Goal: Task Accomplishment & Management: Manage account settings

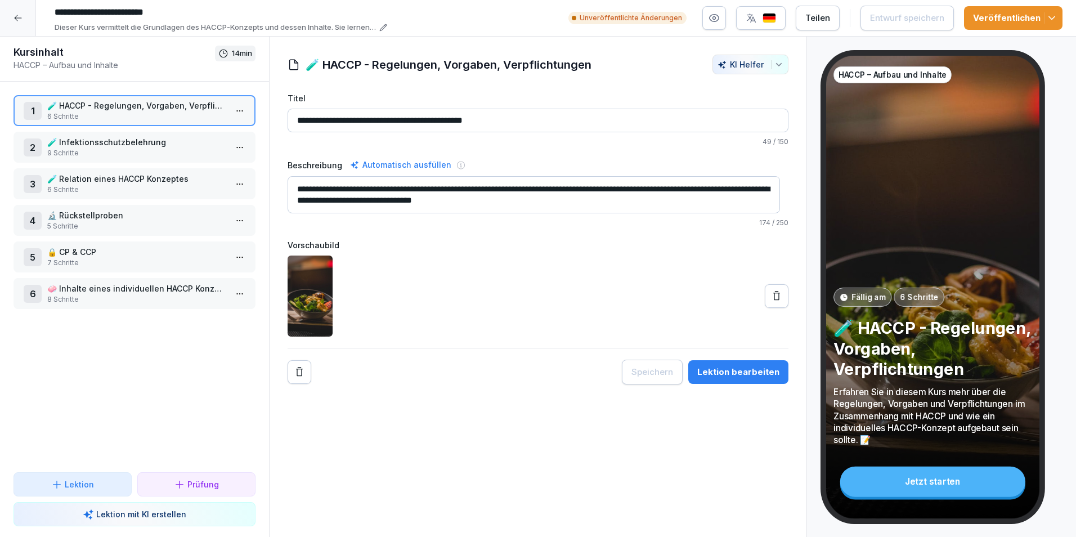
click at [14, 14] on icon at bounding box center [18, 18] width 9 height 9
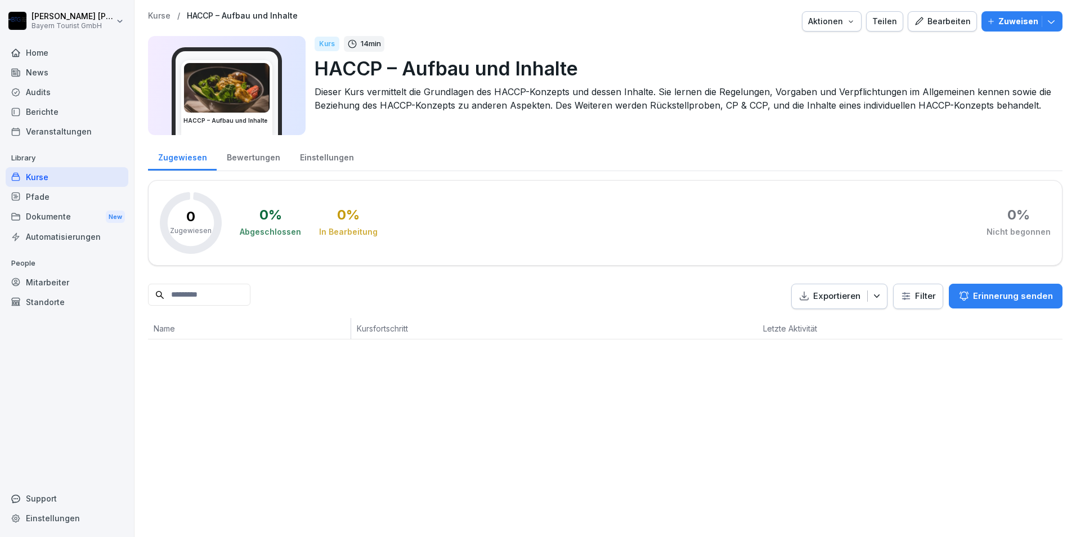
click at [53, 282] on div "Mitarbeiter" at bounding box center [67, 282] width 123 height 20
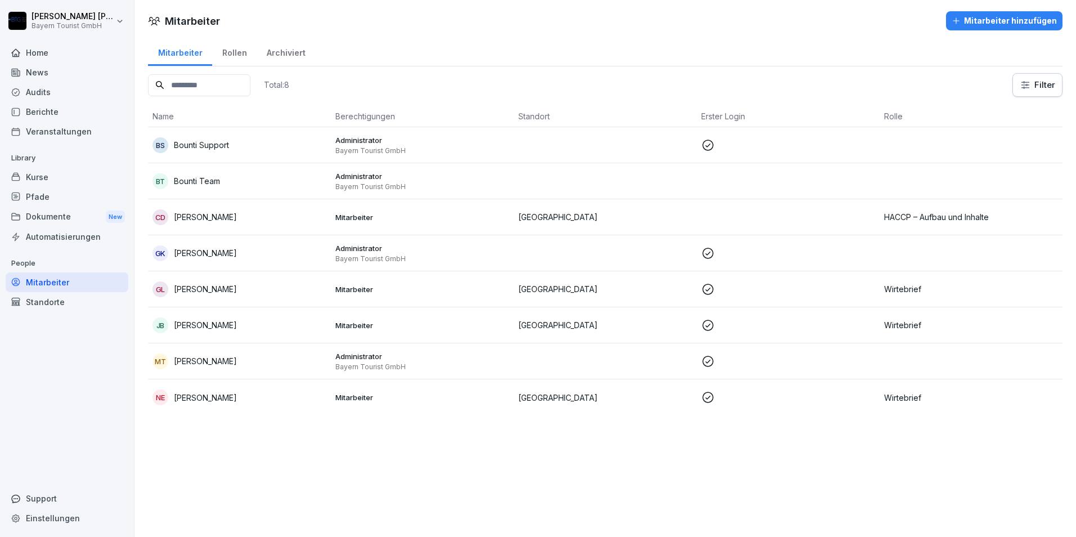
click at [222, 217] on p "Christoph Danhardt" at bounding box center [205, 217] width 63 height 12
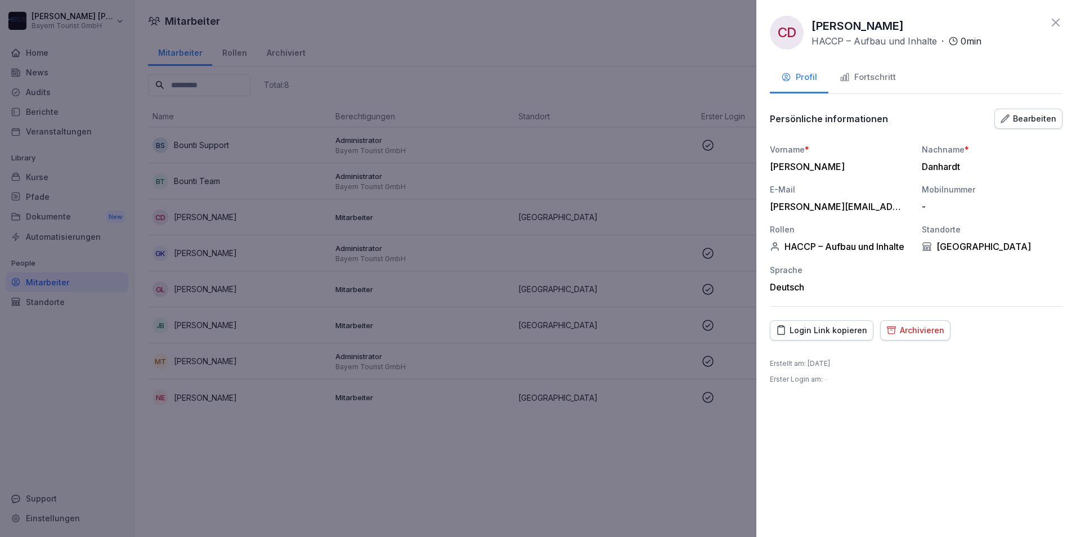
click at [890, 80] on div "Fortschritt" at bounding box center [868, 77] width 56 height 13
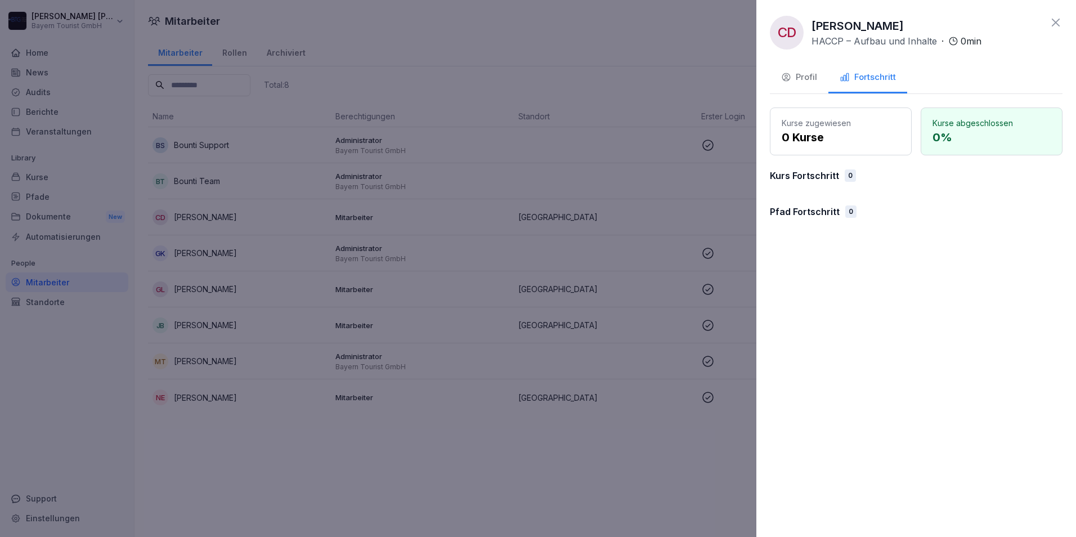
click at [809, 78] on div "Profil" at bounding box center [799, 77] width 36 height 13
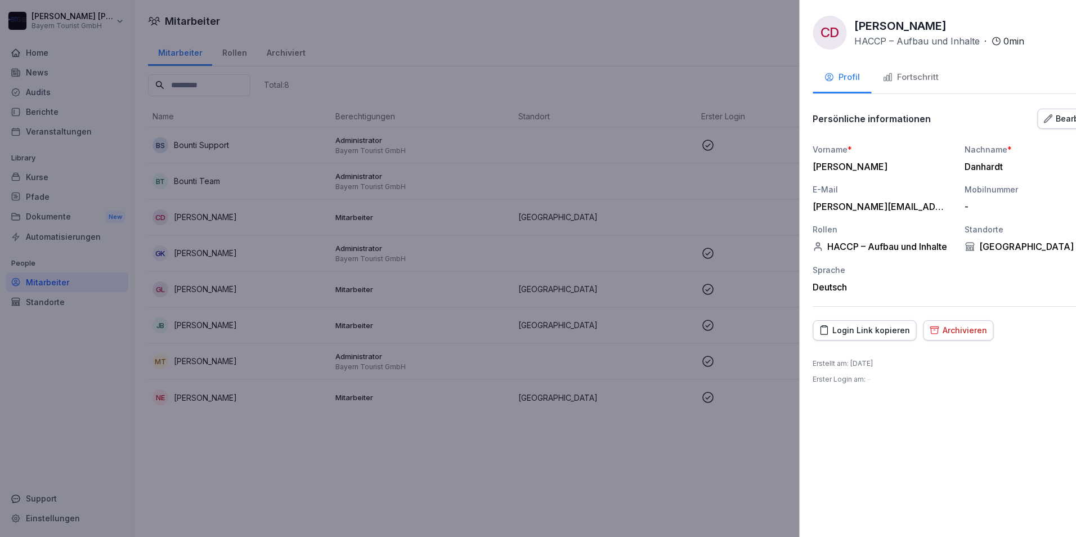
click at [467, 477] on div at bounding box center [538, 268] width 1076 height 537
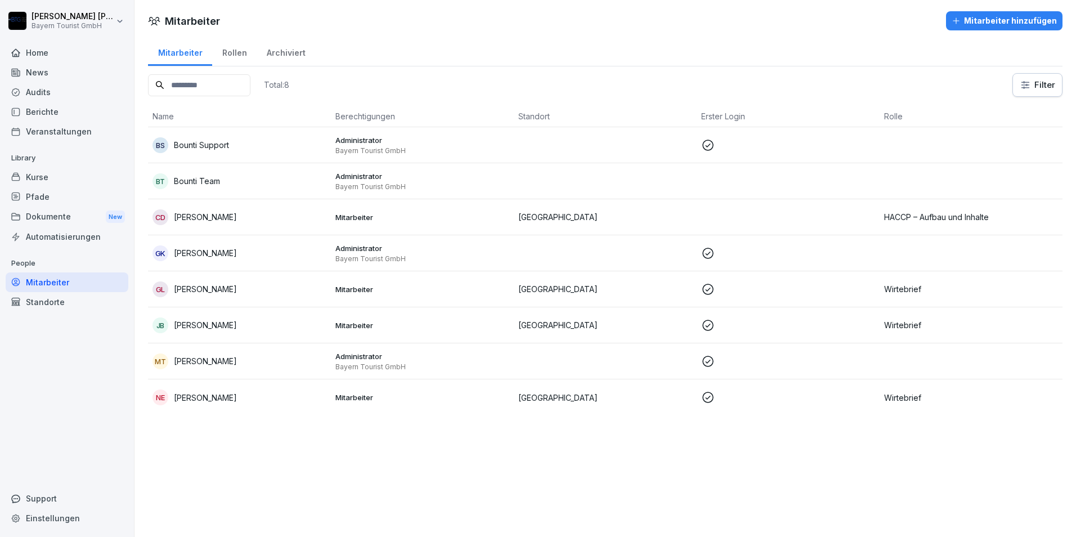
click at [355, 218] on p "Mitarbeiter" at bounding box center [422, 217] width 174 height 10
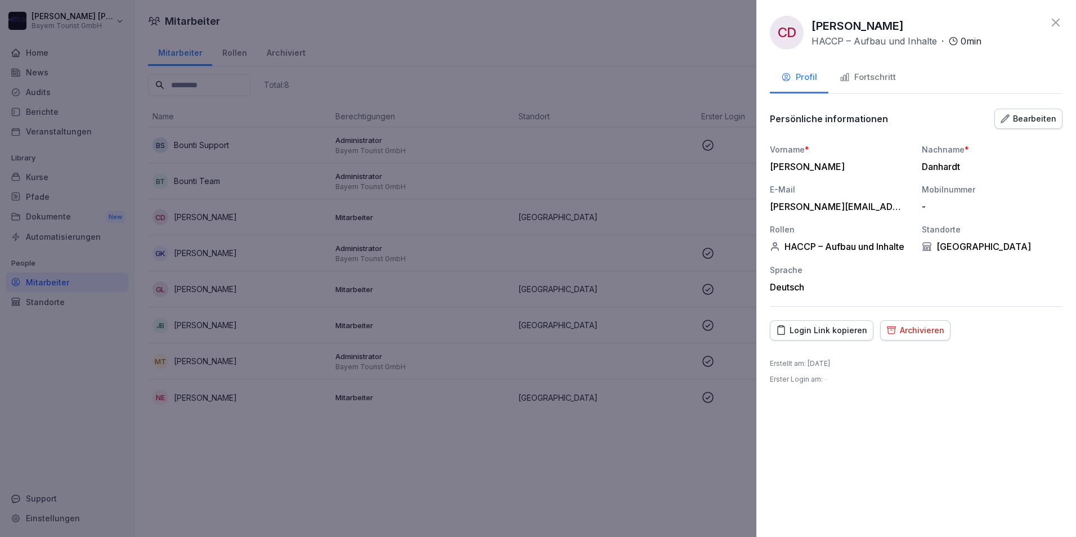
click at [1031, 122] on div "Bearbeiten" at bounding box center [1029, 119] width 56 height 12
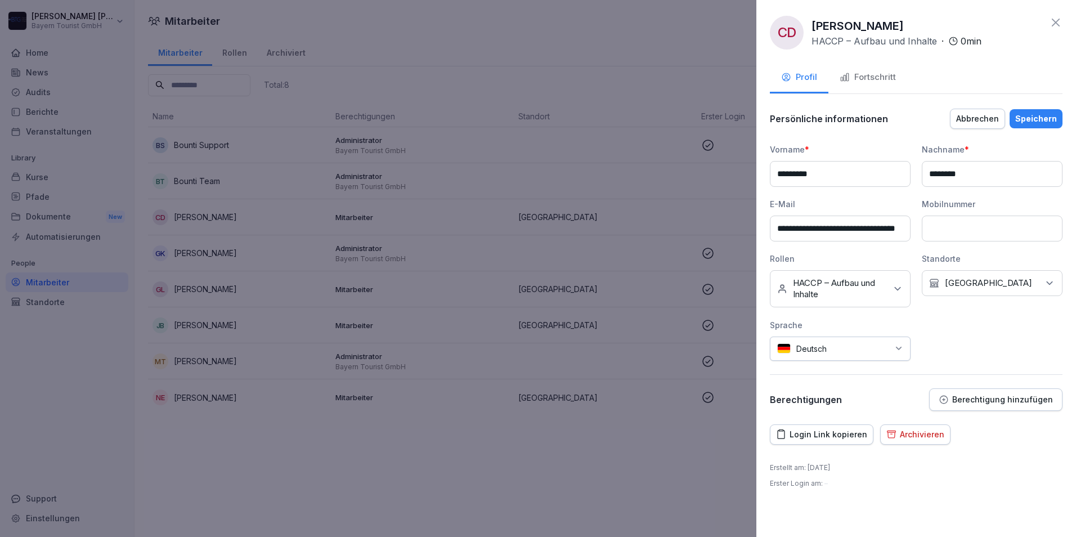
click at [256, 454] on div at bounding box center [538, 268] width 1076 height 537
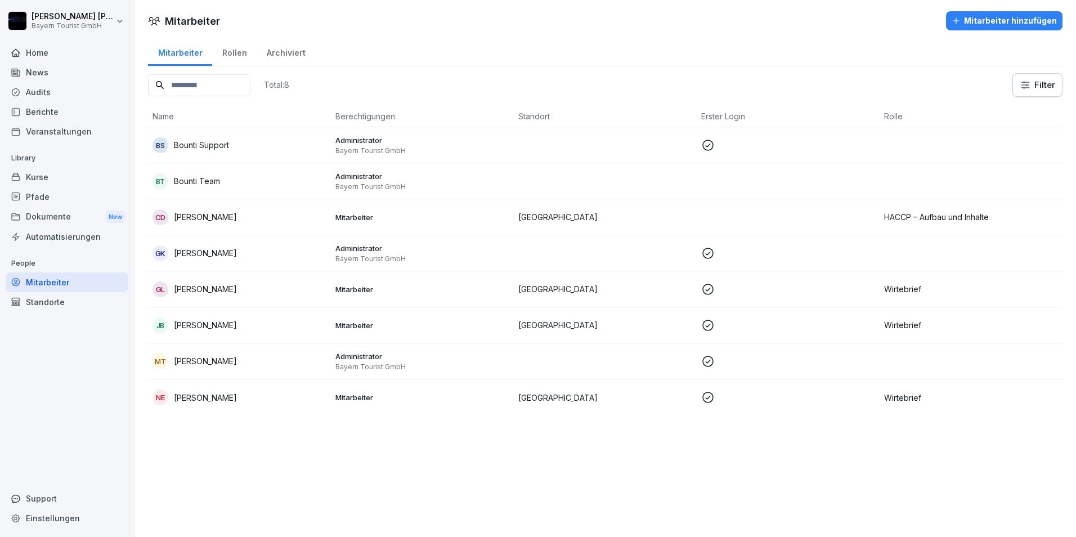
click at [159, 216] on div "CD" at bounding box center [161, 217] width 16 height 16
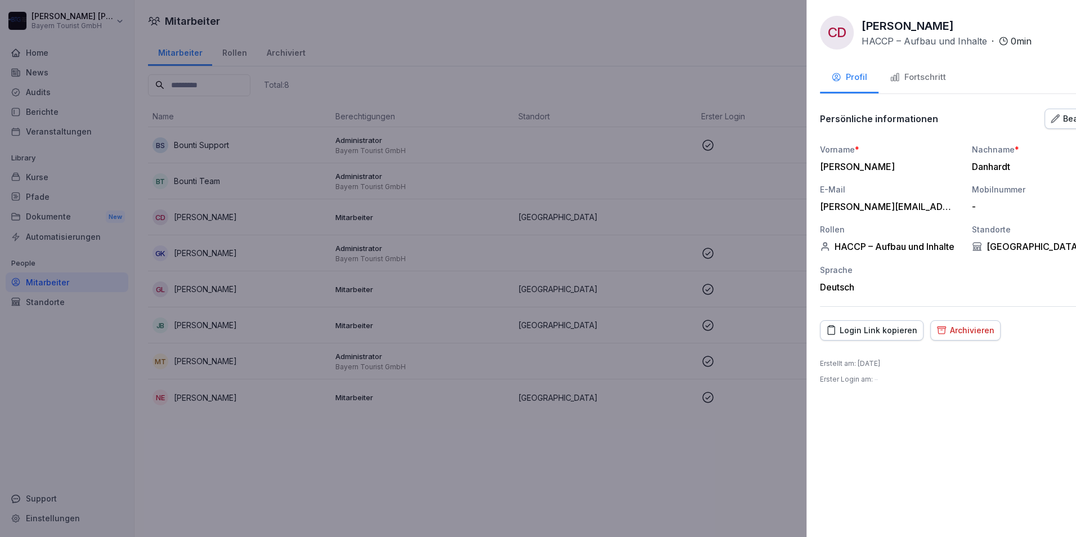
click at [68, 388] on div at bounding box center [538, 268] width 1076 height 537
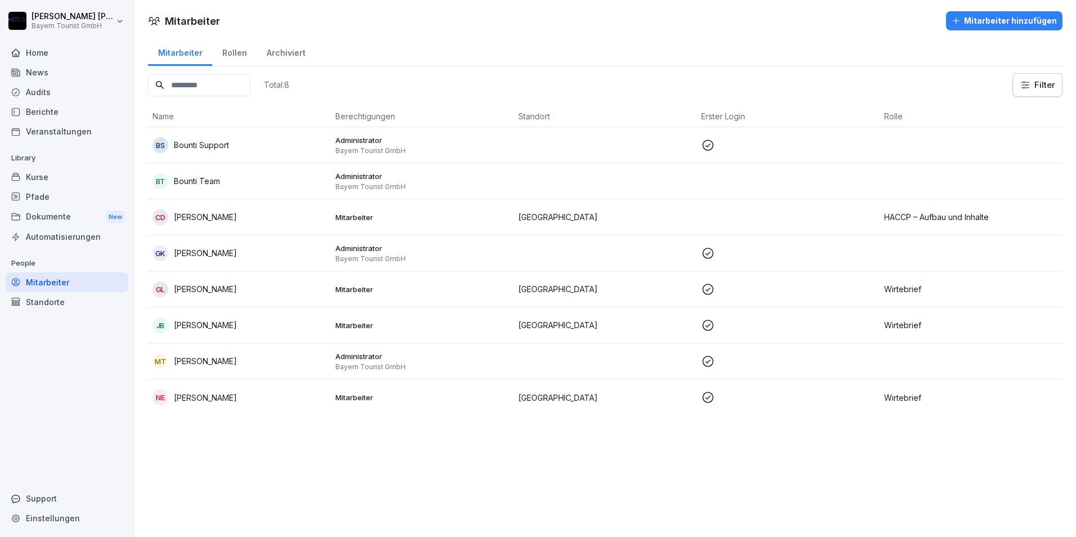
click at [38, 174] on div "Kurse" at bounding box center [67, 177] width 123 height 20
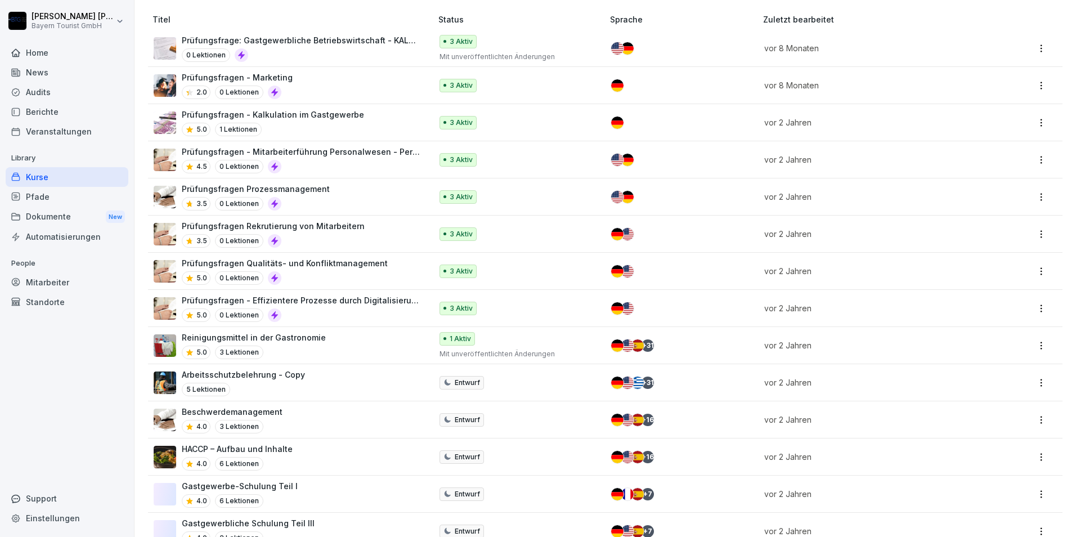
scroll to position [225, 0]
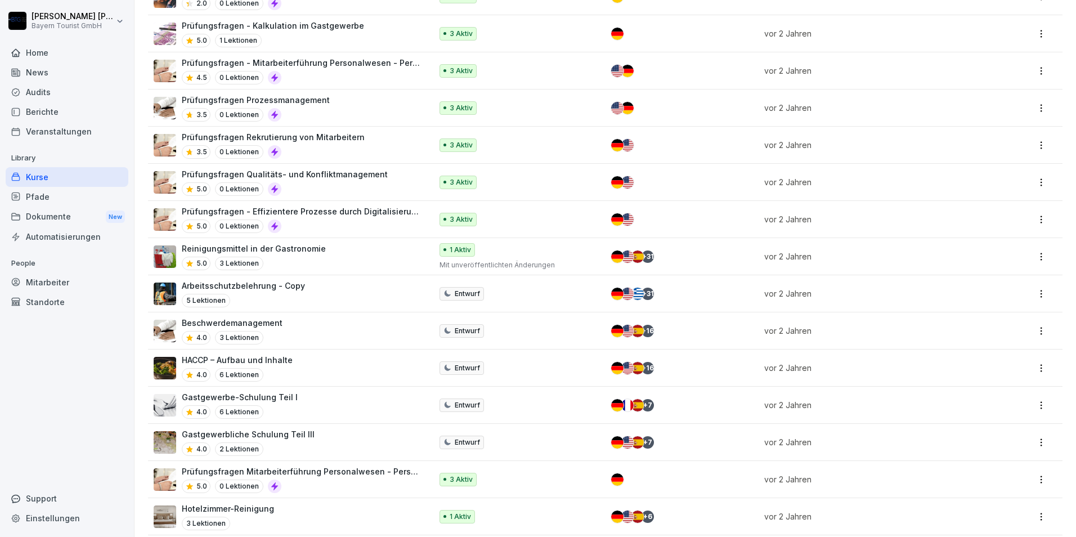
click at [262, 321] on p "Beschwerdemanagement" at bounding box center [232, 323] width 101 height 12
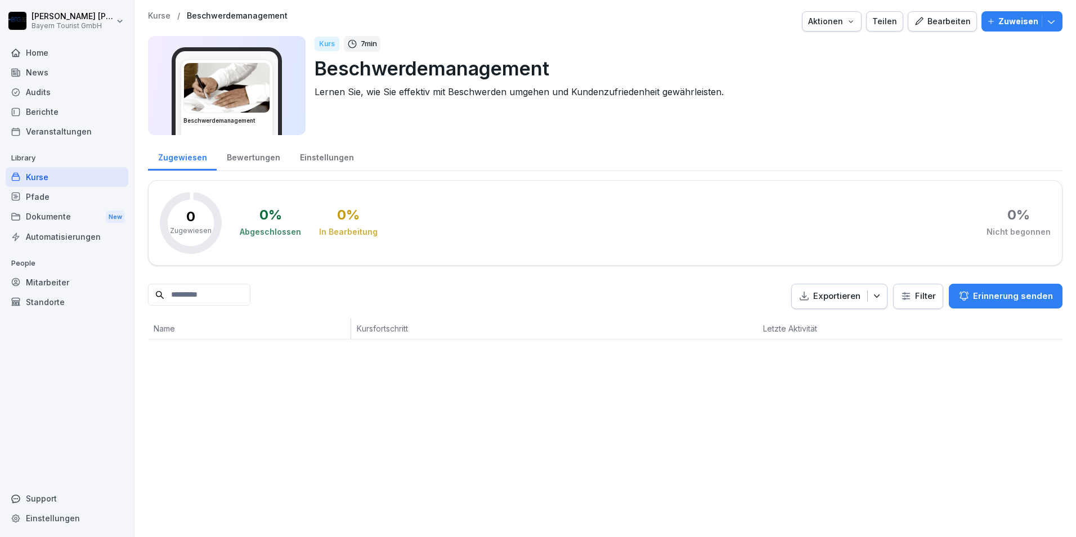
click at [40, 178] on div "Kurse" at bounding box center [67, 177] width 123 height 20
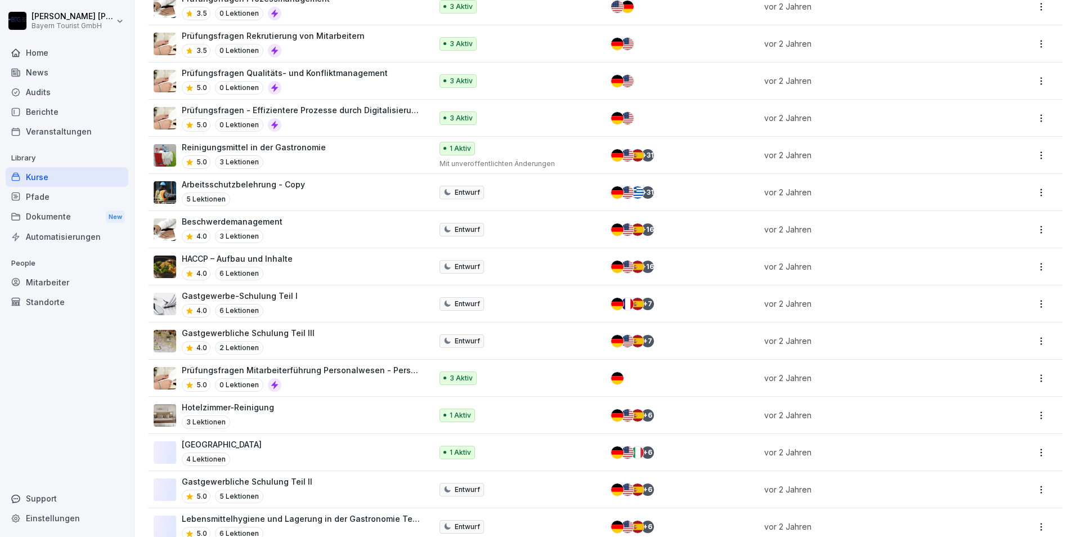
scroll to position [338, 0]
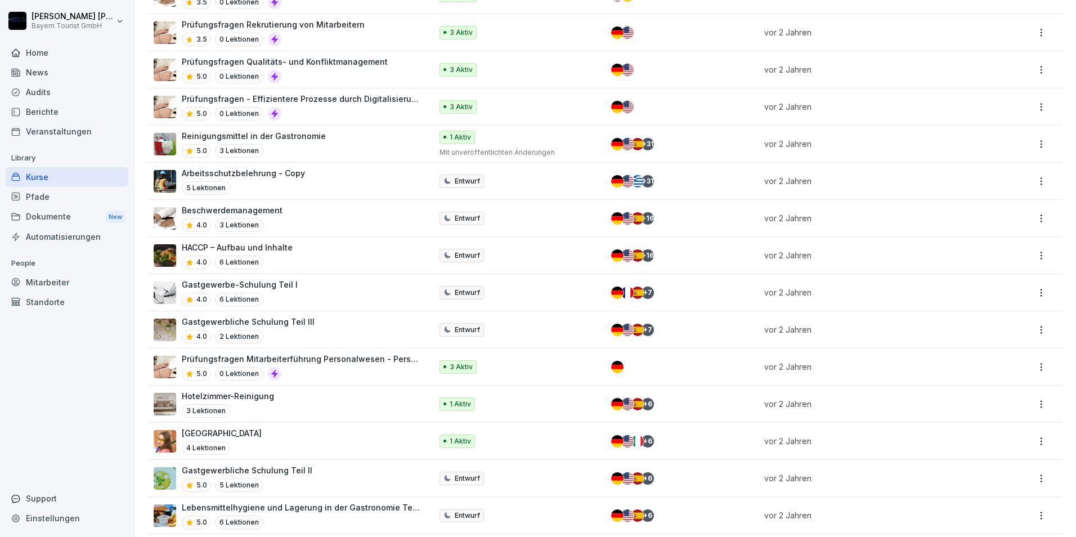
click at [232, 169] on p "Arbeitsschutzbelehrung - Copy" at bounding box center [243, 173] width 123 height 12
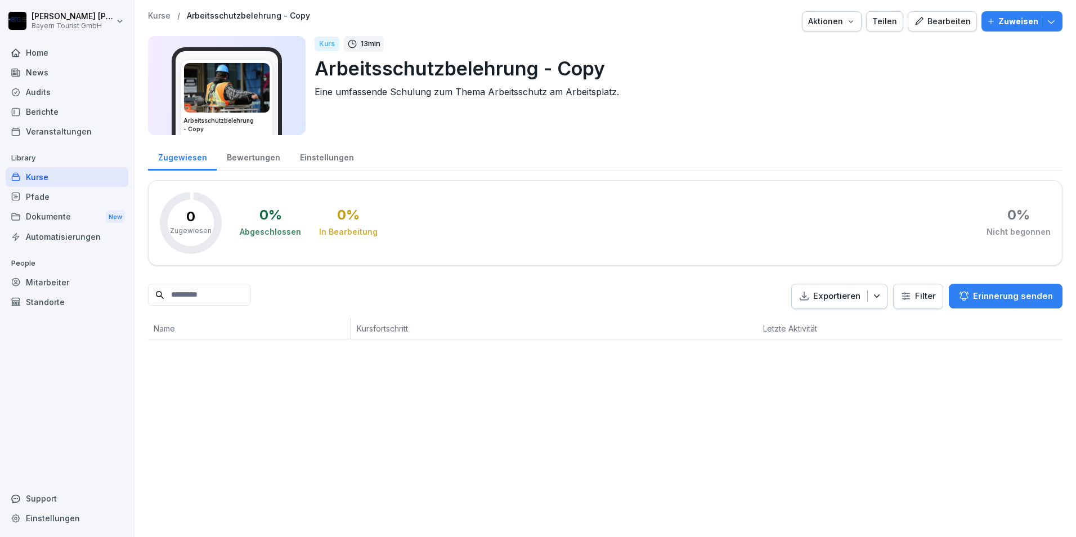
click at [948, 16] on div "Bearbeiten" at bounding box center [942, 21] width 57 height 12
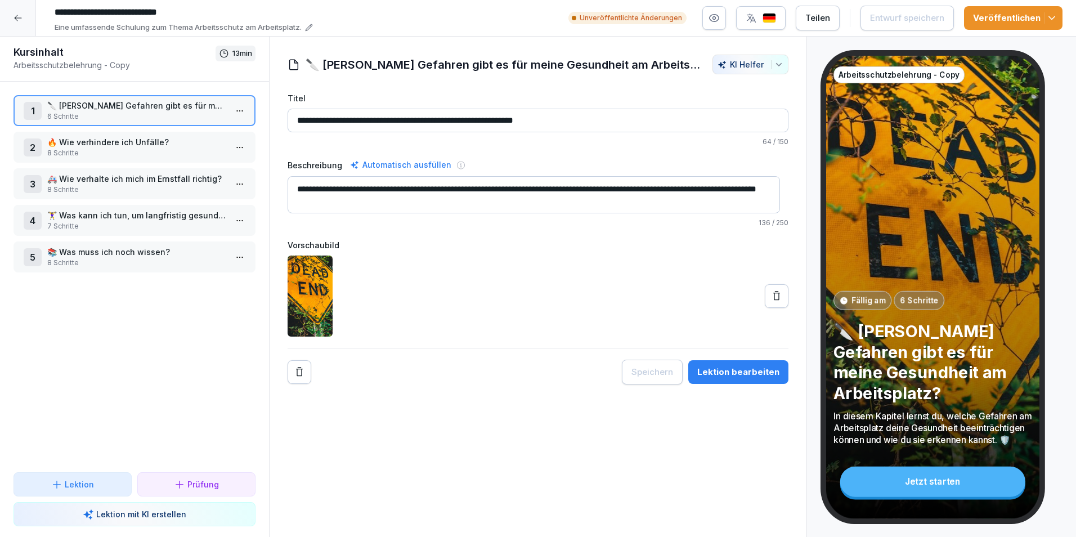
click at [115, 144] on p "🔥 Wie verhindere ich Unfälle?" at bounding box center [136, 142] width 179 height 12
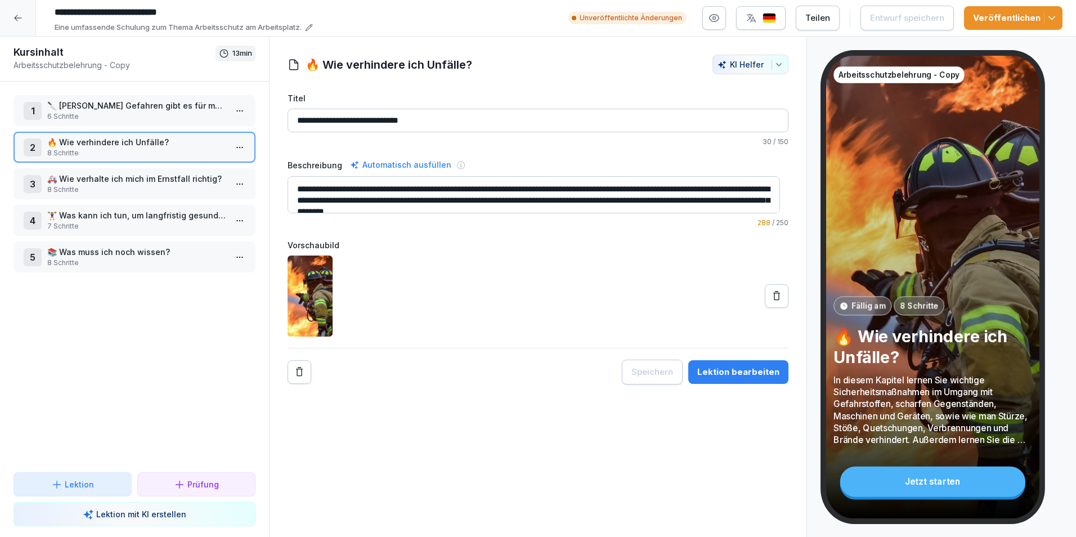
click at [101, 181] on p "🚑 Wie verhalte ich mich im Ernstfall richtig?" at bounding box center [136, 179] width 179 height 12
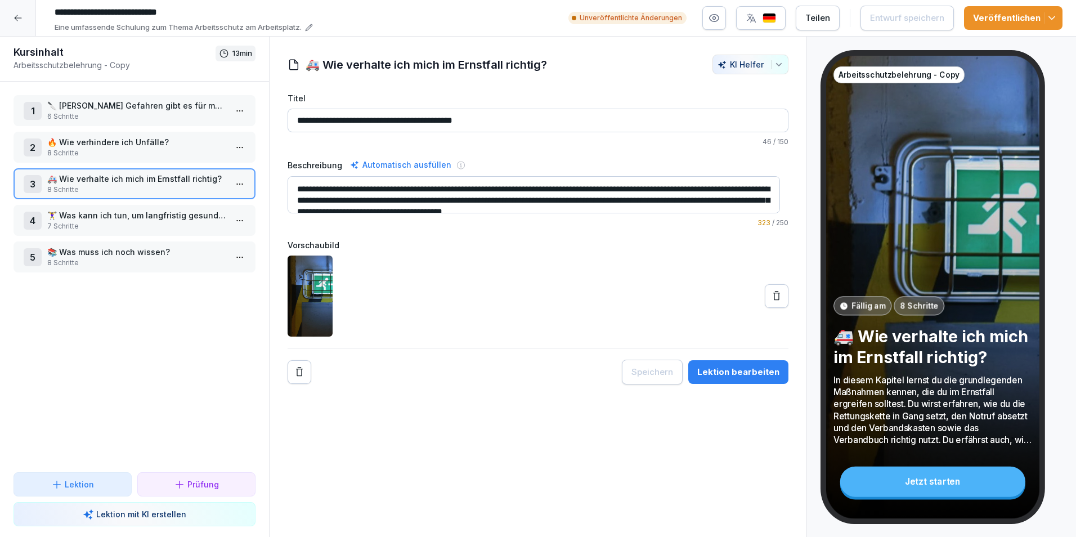
click at [105, 213] on p "🏋️‍♀️ Was kann ich tun, um langfristig gesund bleiben?" at bounding box center [136, 215] width 179 height 12
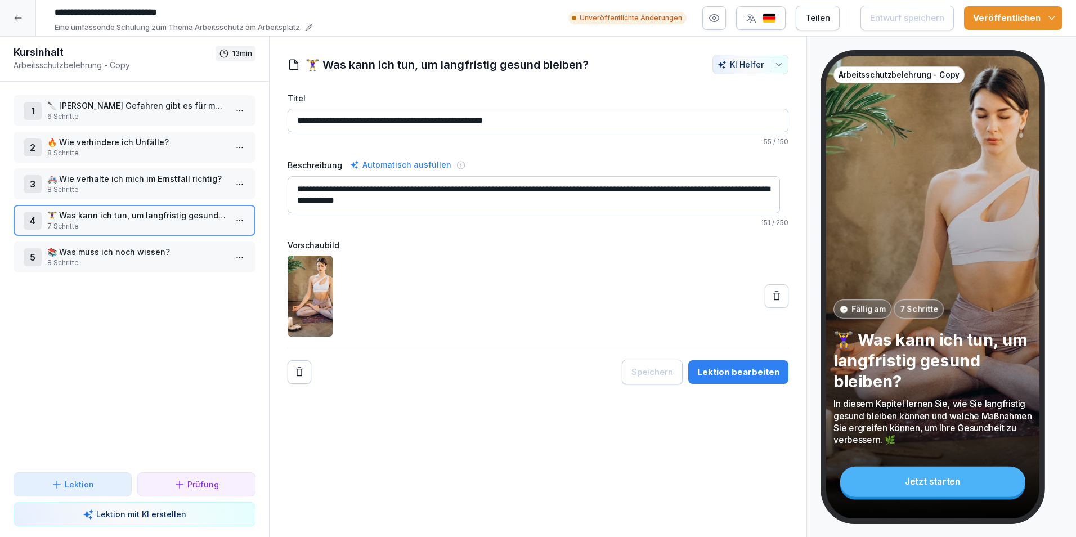
click at [106, 249] on p "📚 Was muss ich noch wissen?" at bounding box center [136, 252] width 179 height 12
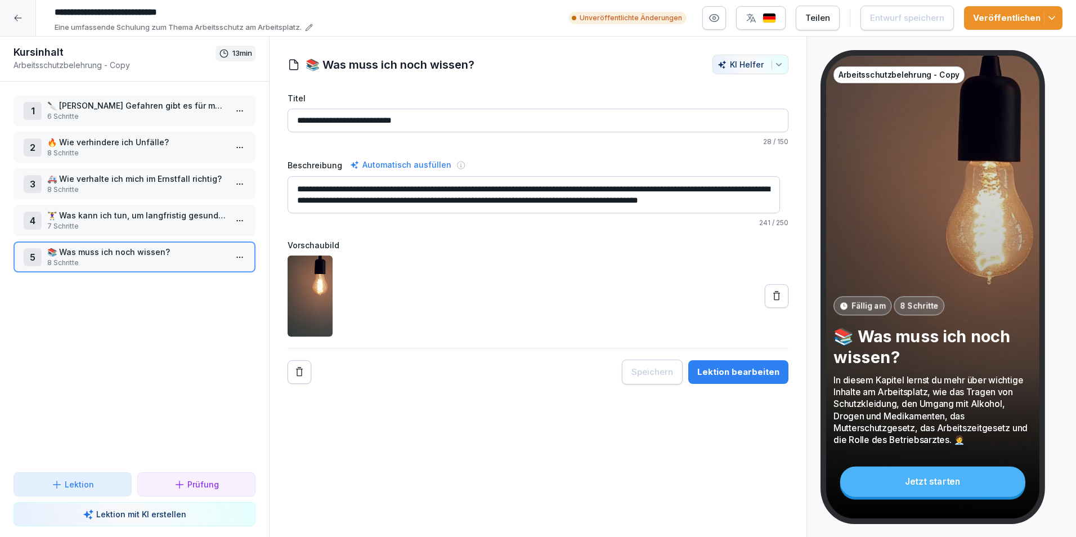
click at [150, 111] on p "6 Schritte" at bounding box center [136, 116] width 179 height 10
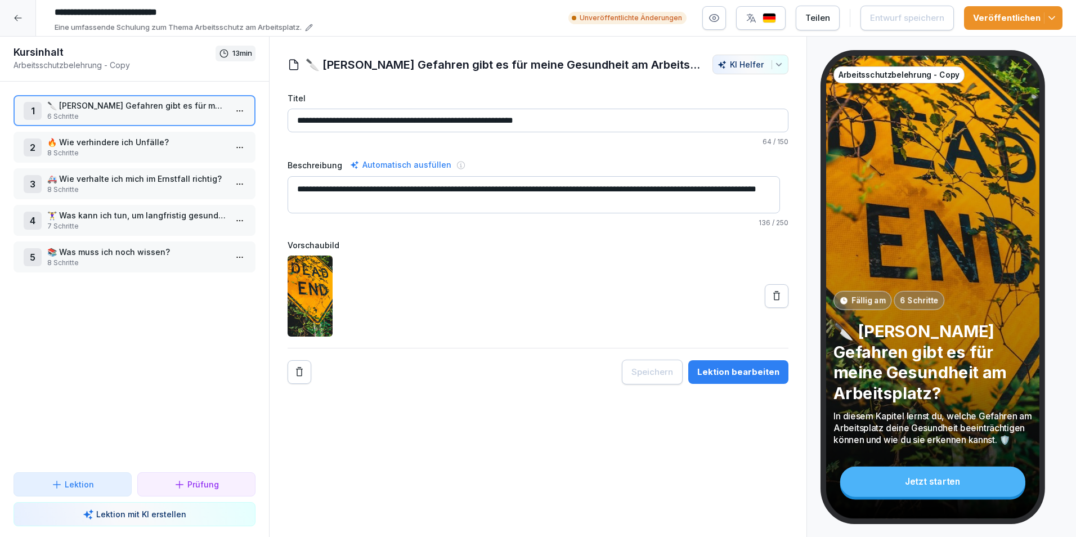
click at [705, 370] on div "Lektion bearbeiten" at bounding box center [738, 372] width 82 height 12
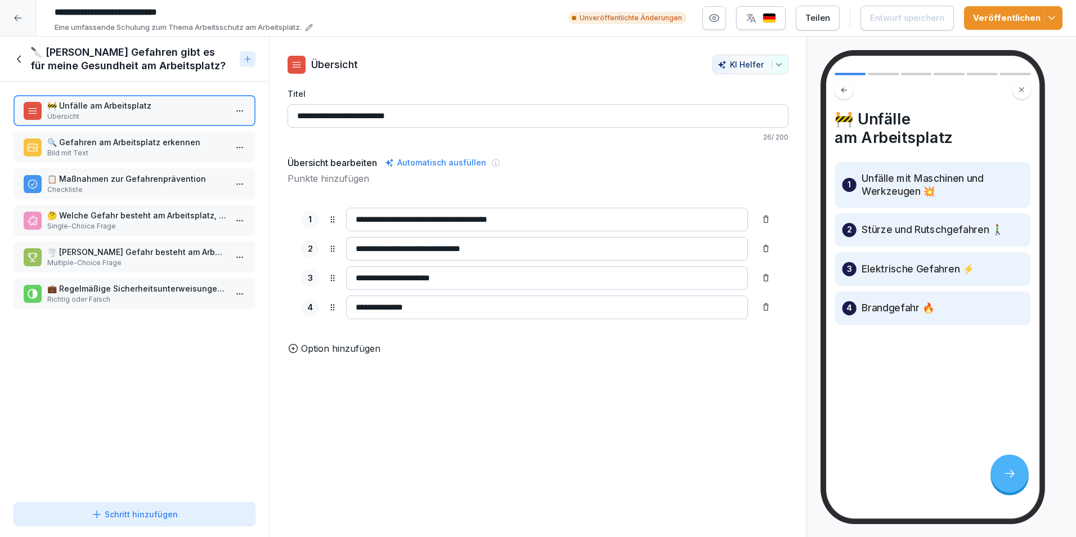
click at [1010, 470] on icon at bounding box center [1009, 473] width 13 height 13
click at [112, 144] on p "🔍 Gefahren am Arbeitsplatz erkennen" at bounding box center [136, 142] width 179 height 12
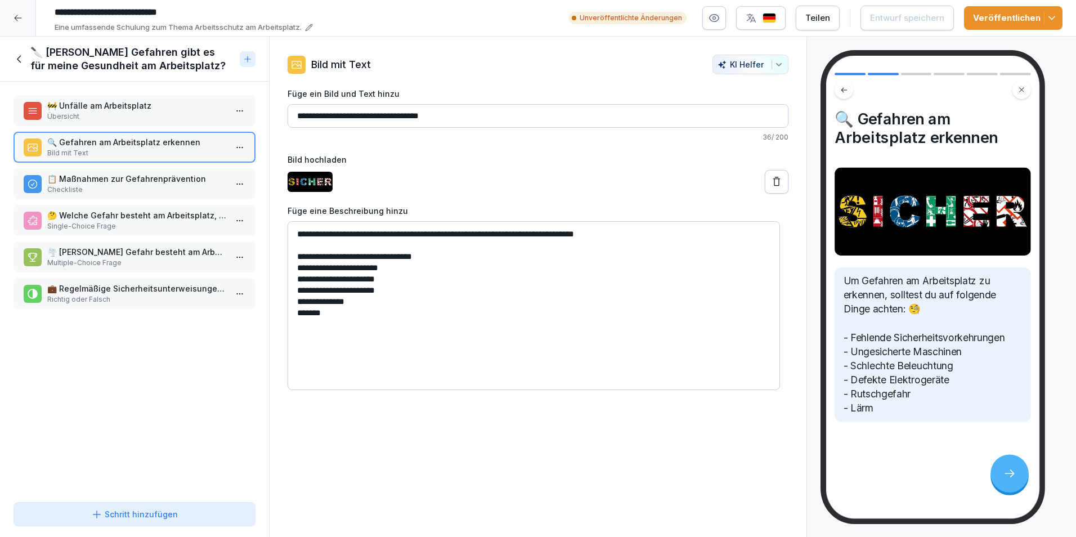
click at [142, 181] on p "📋 Maßnahmen zur Gefahrenprävention" at bounding box center [136, 179] width 179 height 12
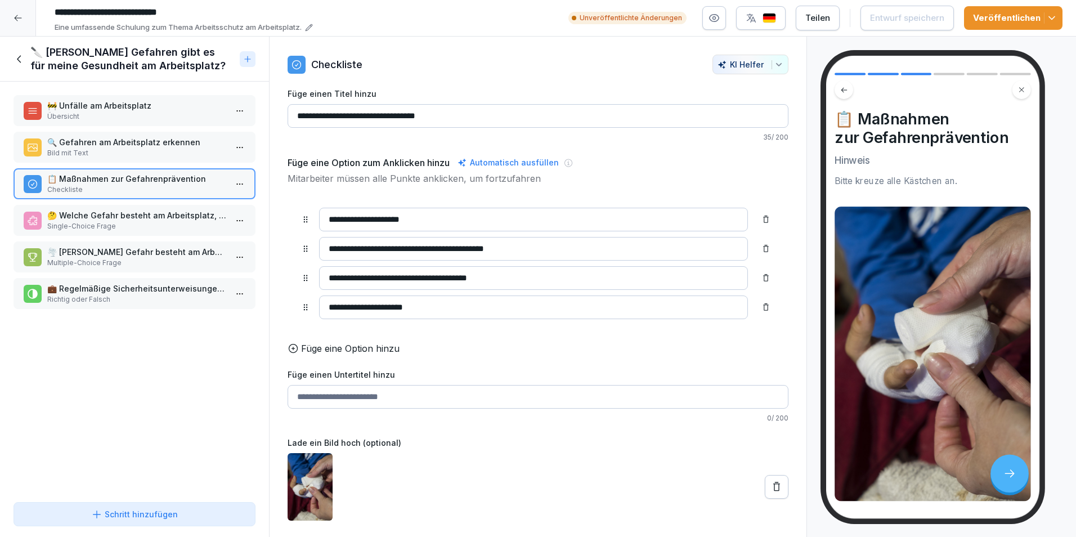
click at [898, 352] on img at bounding box center [933, 354] width 196 height 294
